Goal: Information Seeking & Learning: Find specific page/section

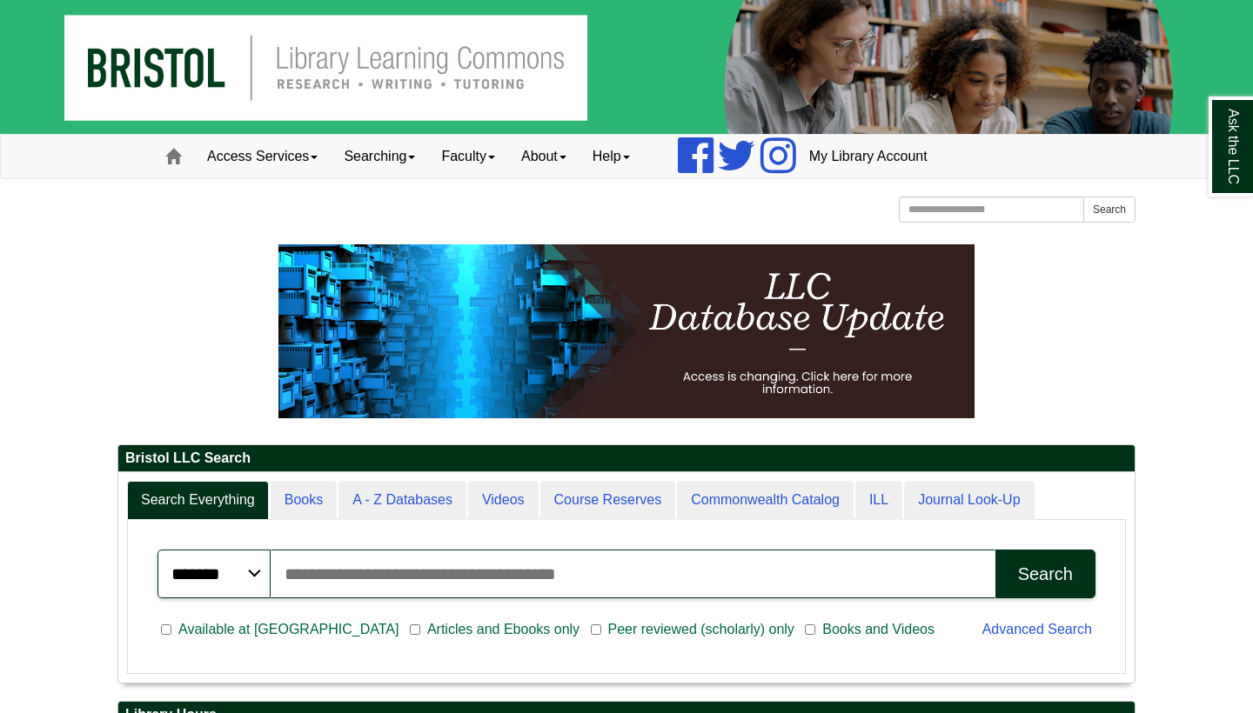
scroll to position [210, 1016]
click at [1026, 217] on input "Search the Website" at bounding box center [991, 210] width 185 height 26
click at [674, 578] on input "Search articles, books, journals & more" at bounding box center [633, 574] width 725 height 49
click at [737, 565] on input "Search articles, books, journals & more" at bounding box center [633, 574] width 725 height 49
paste input "**********"
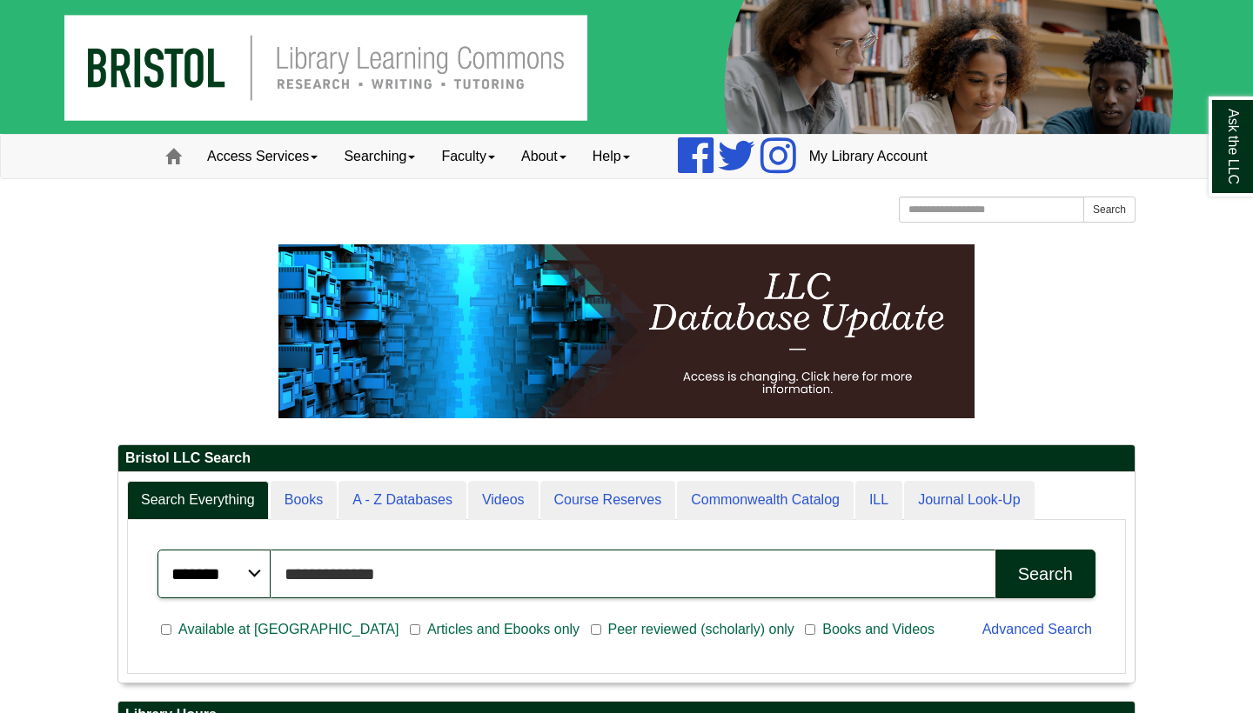
click at [1045, 573] on button "Search" at bounding box center [1045, 574] width 100 height 49
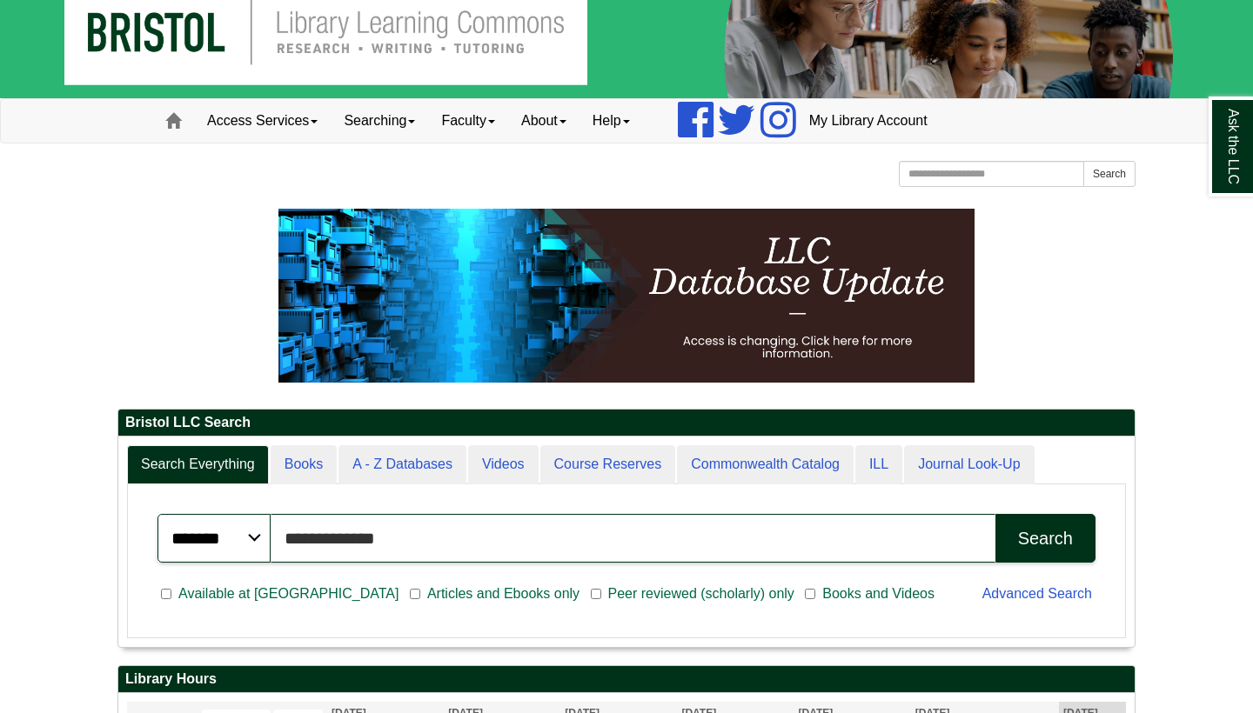
click at [503, 546] on input "**********" at bounding box center [633, 538] width 725 height 49
type input "*"
type input "**********"
click at [1045, 538] on button "Search" at bounding box center [1045, 538] width 100 height 49
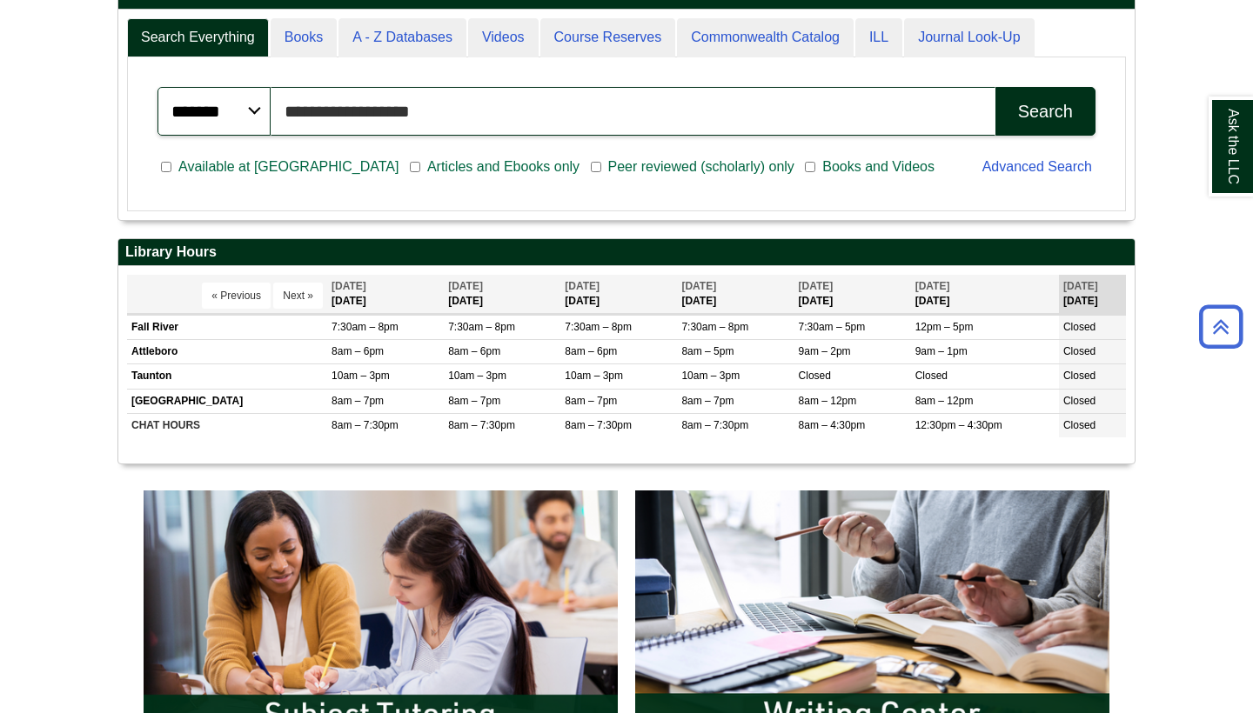
scroll to position [468, 0]
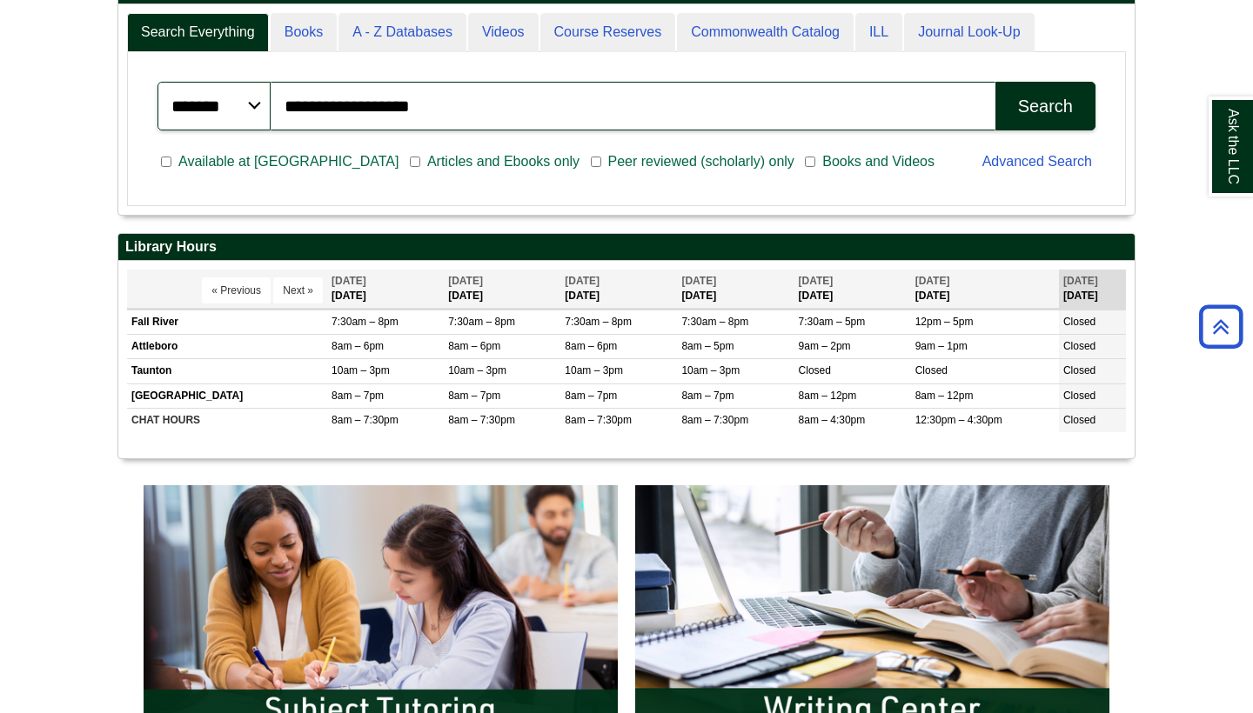
click at [1037, 112] on div "Search" at bounding box center [1045, 107] width 55 height 20
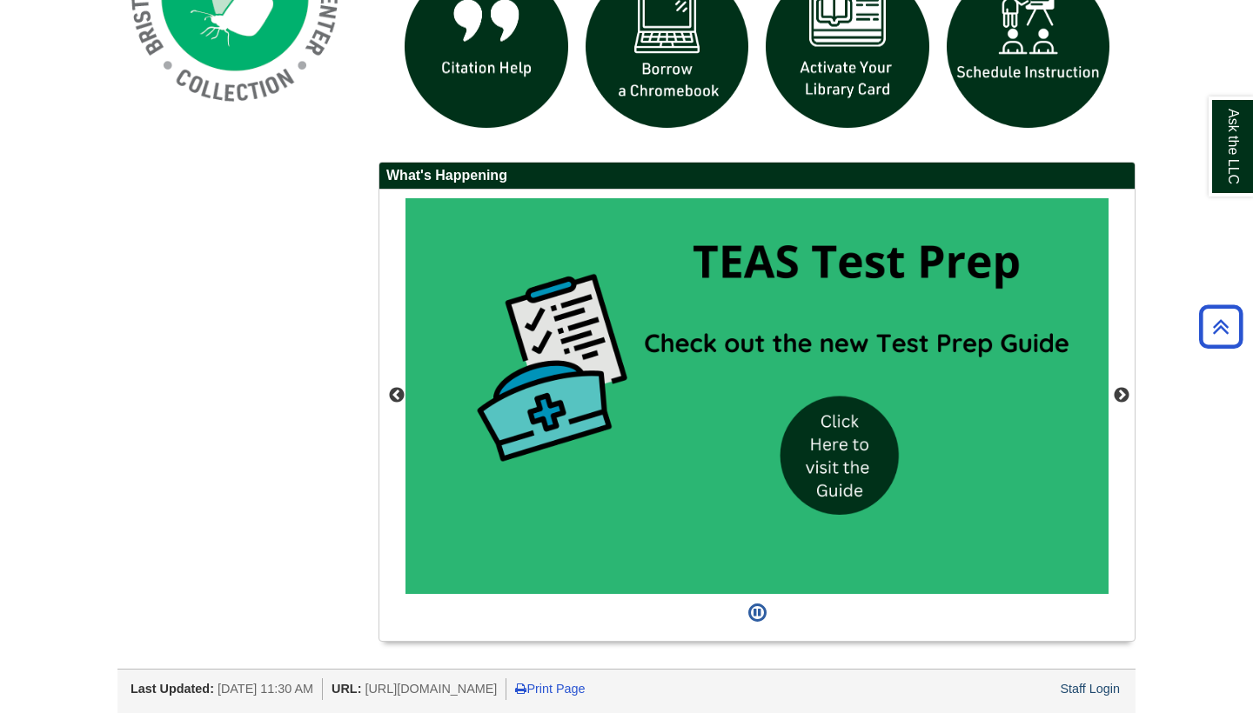
scroll to position [1468, 0]
click at [1095, 688] on link "Staff Login" at bounding box center [1090, 689] width 60 height 14
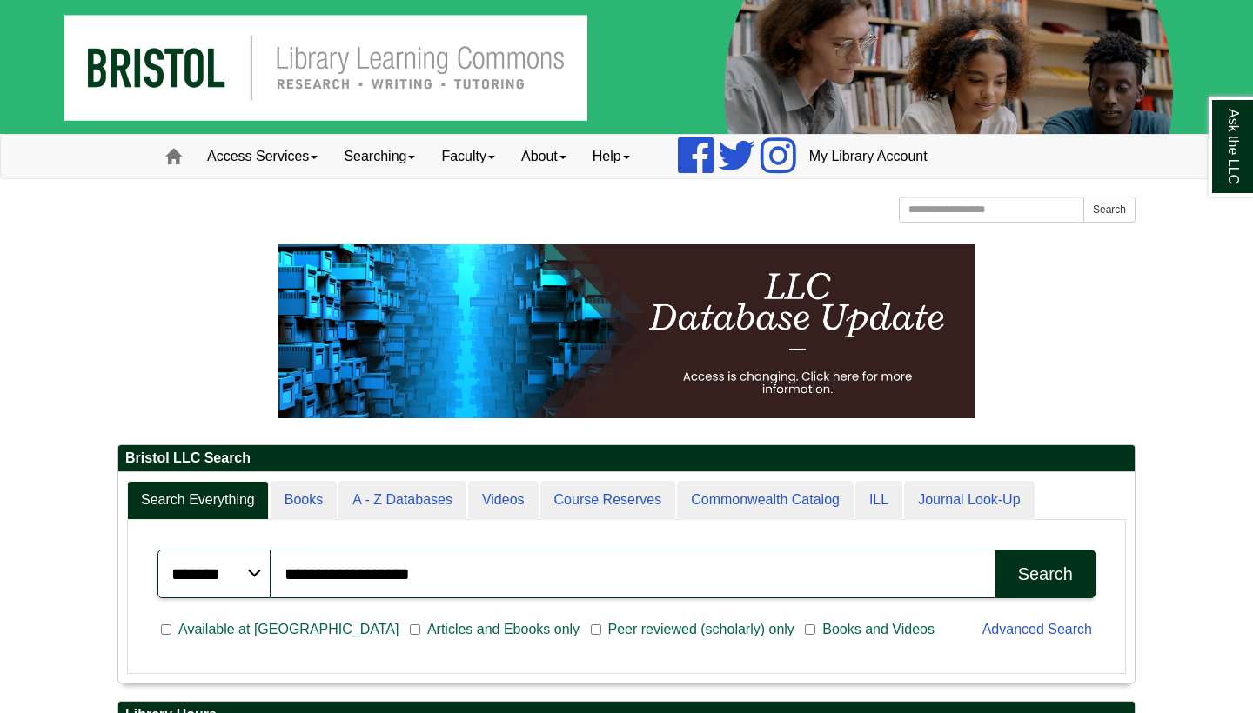
scroll to position [210, 1016]
click at [893, 158] on link "My Library Account" at bounding box center [868, 156] width 144 height 43
